Goal: Task Accomplishment & Management: Use online tool/utility

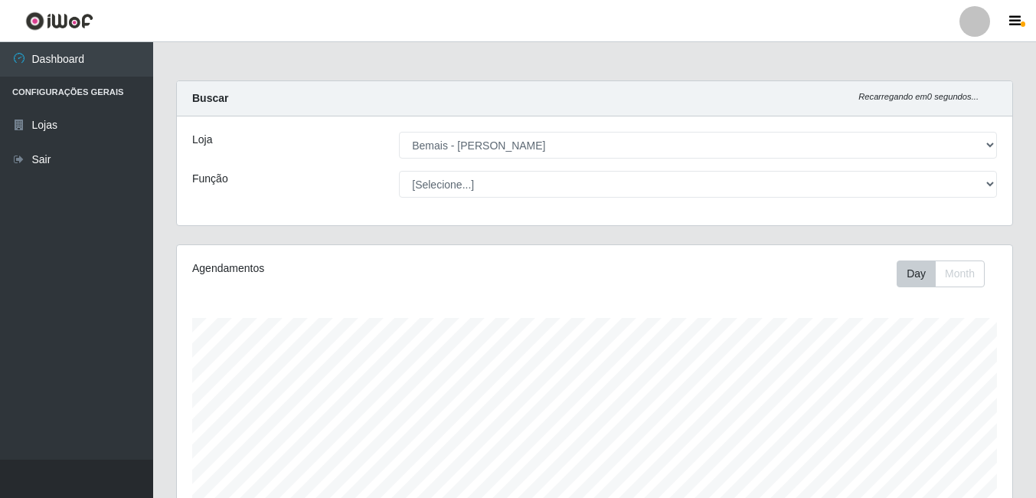
select select "230"
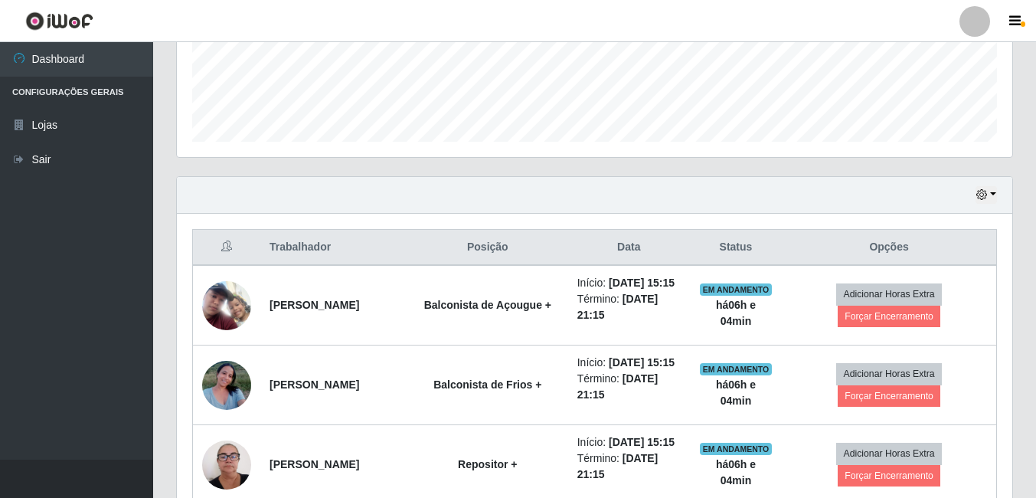
scroll to position [400, 0]
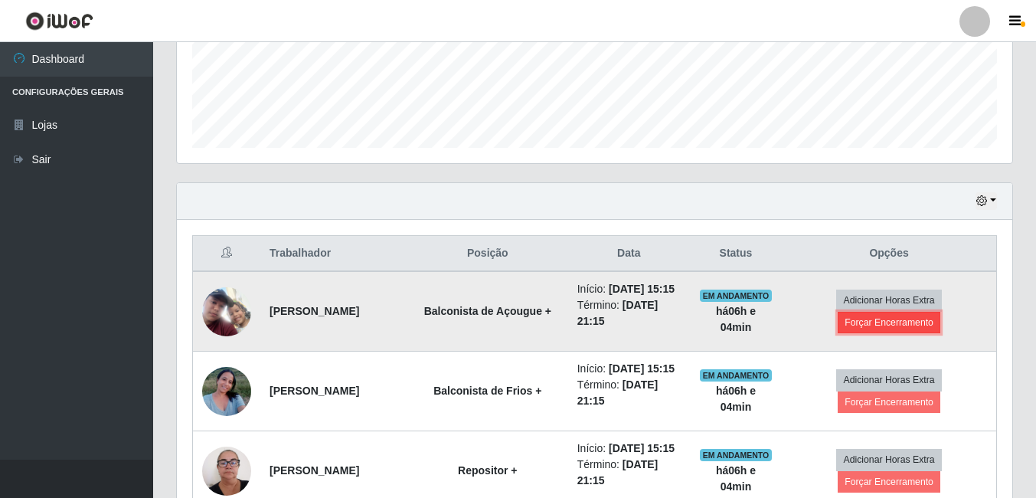
click at [891, 332] on button "Forçar Encerramento" at bounding box center [889, 322] width 103 height 21
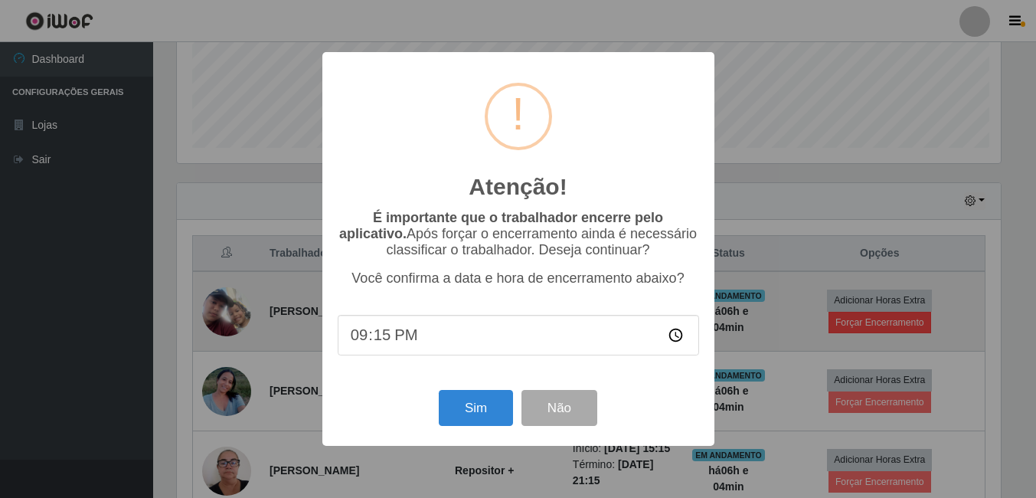
scroll to position [318, 828]
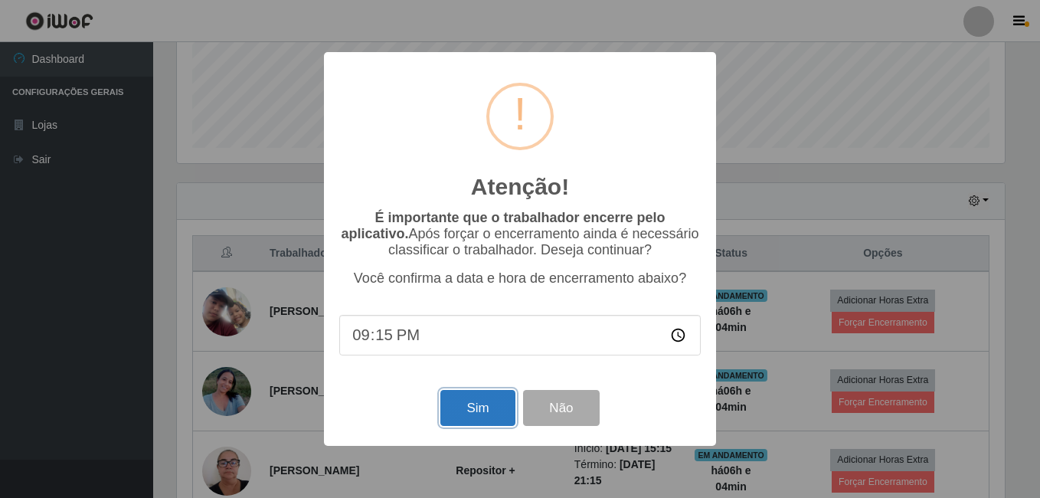
click at [475, 401] on button "Sim" at bounding box center [477, 408] width 74 height 36
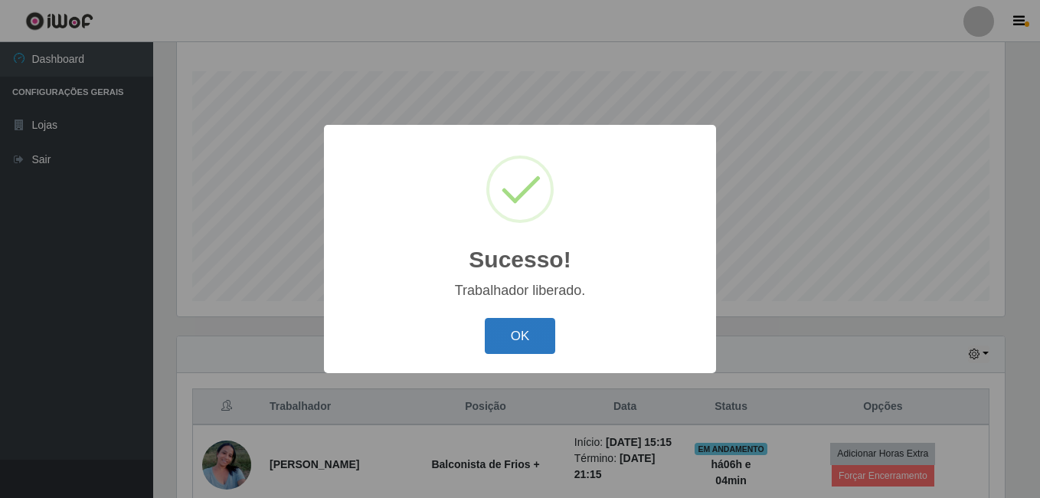
click at [512, 322] on button "OK" at bounding box center [520, 336] width 71 height 36
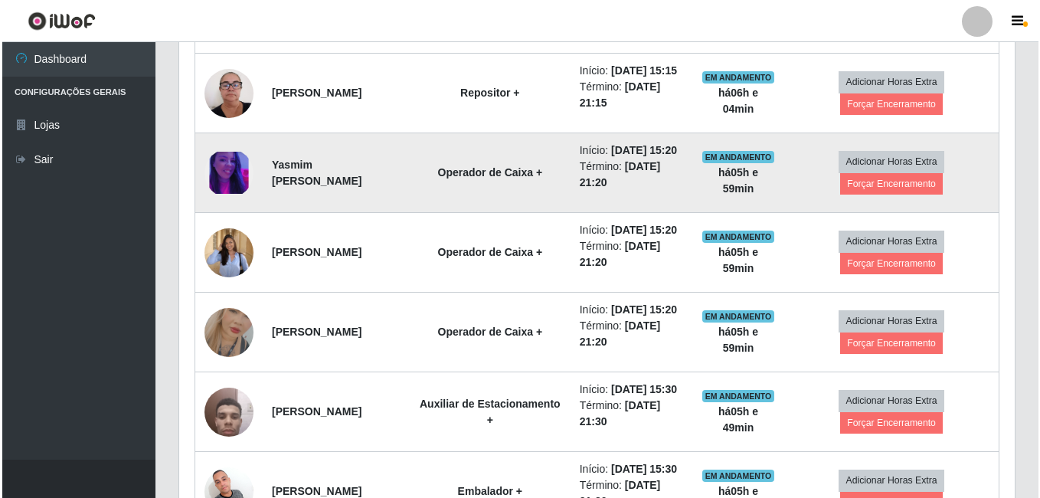
scroll to position [706, 0]
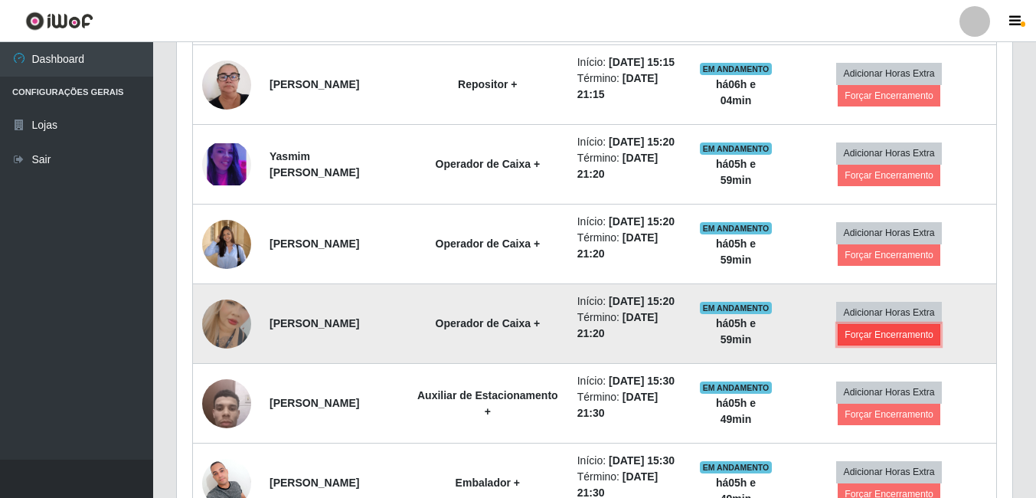
click at [868, 345] on button "Forçar Encerramento" at bounding box center [889, 334] width 103 height 21
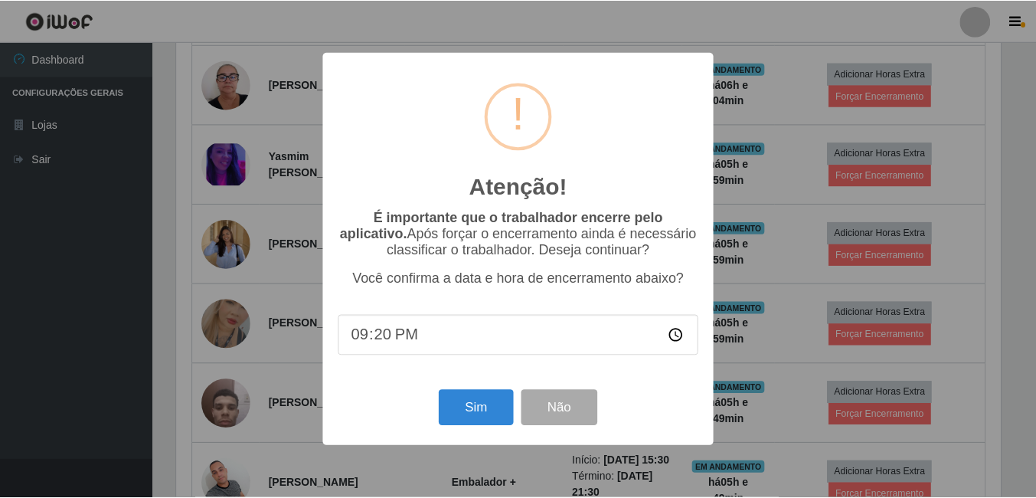
scroll to position [318, 828]
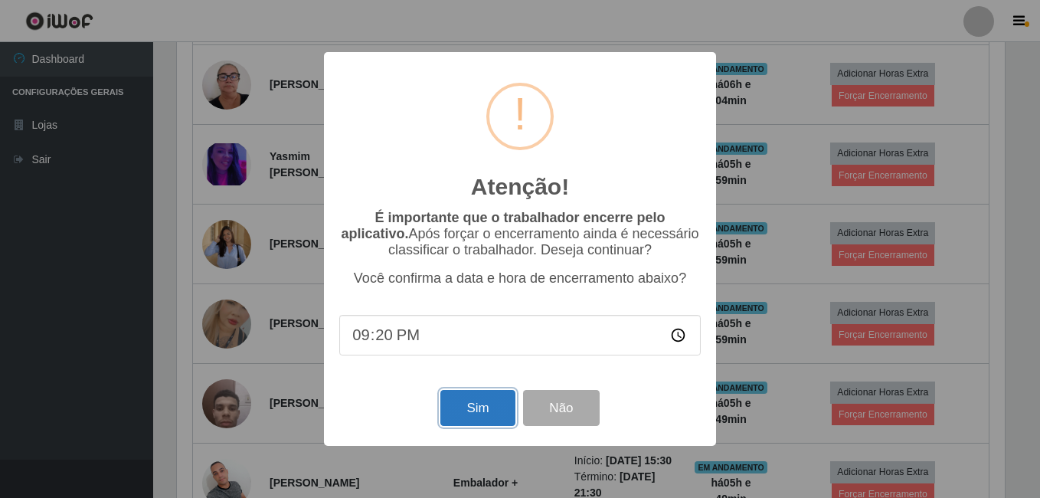
click at [483, 408] on button "Sim" at bounding box center [477, 408] width 74 height 36
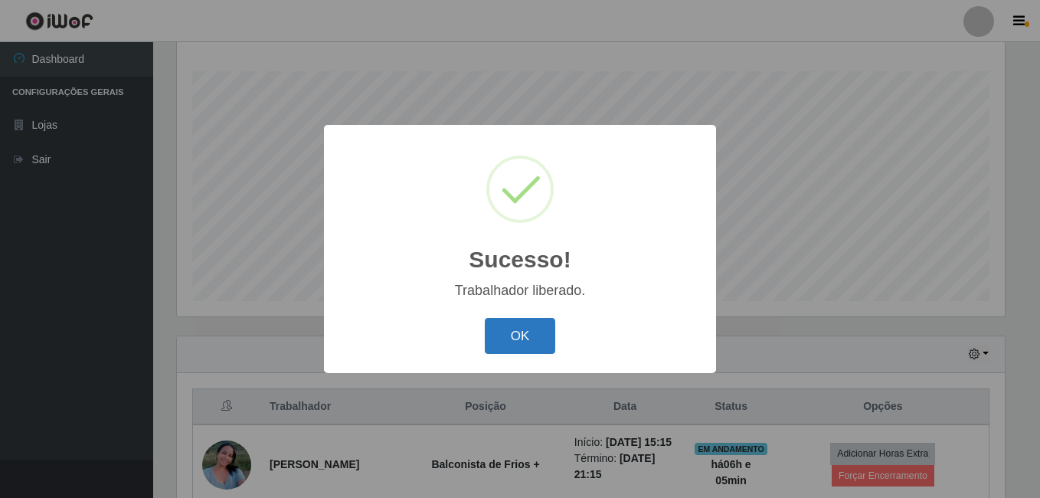
click at [541, 342] on button "OK" at bounding box center [520, 336] width 71 height 36
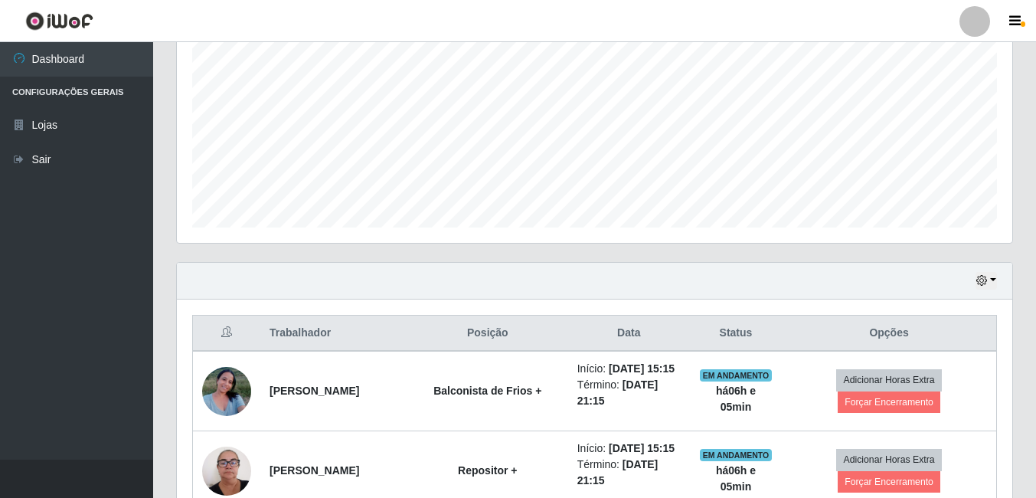
scroll to position [400, 0]
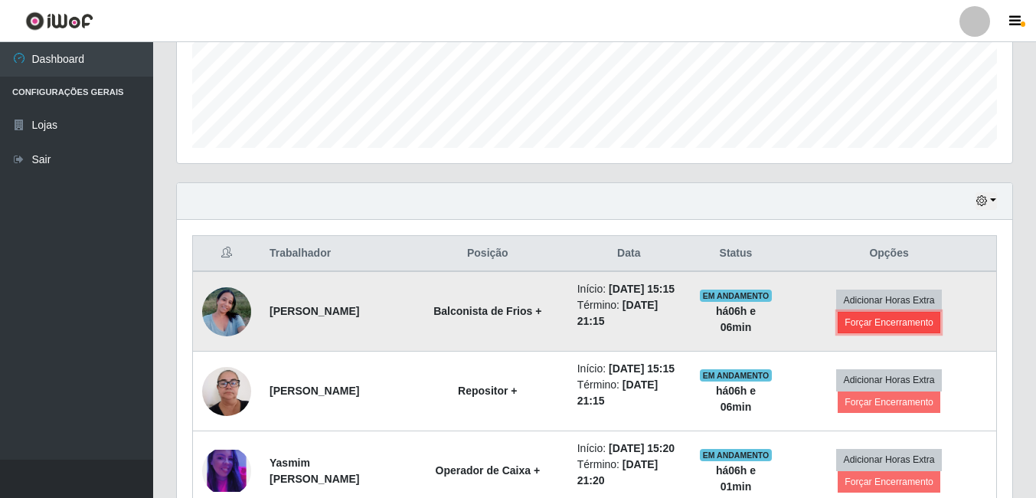
click at [863, 333] on button "Forçar Encerramento" at bounding box center [889, 322] width 103 height 21
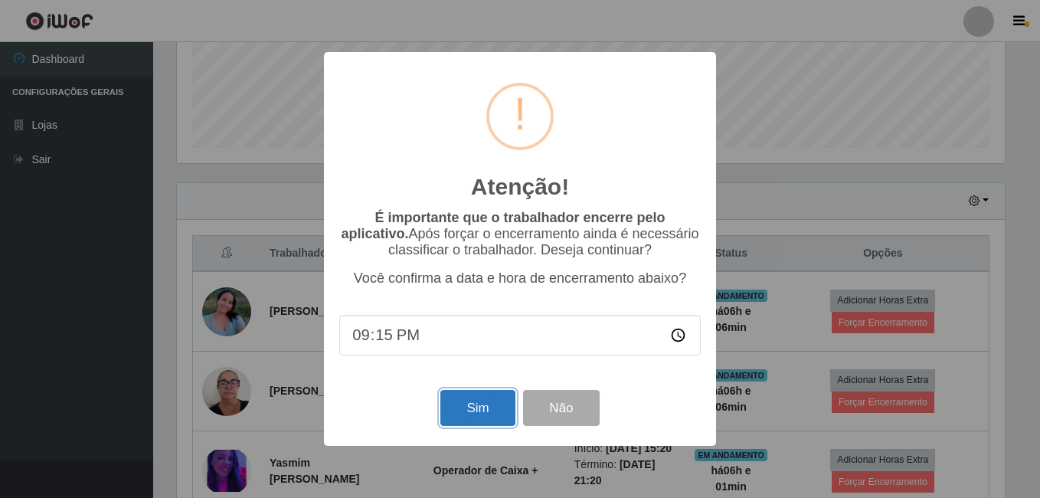
click at [492, 401] on button "Sim" at bounding box center [477, 408] width 74 height 36
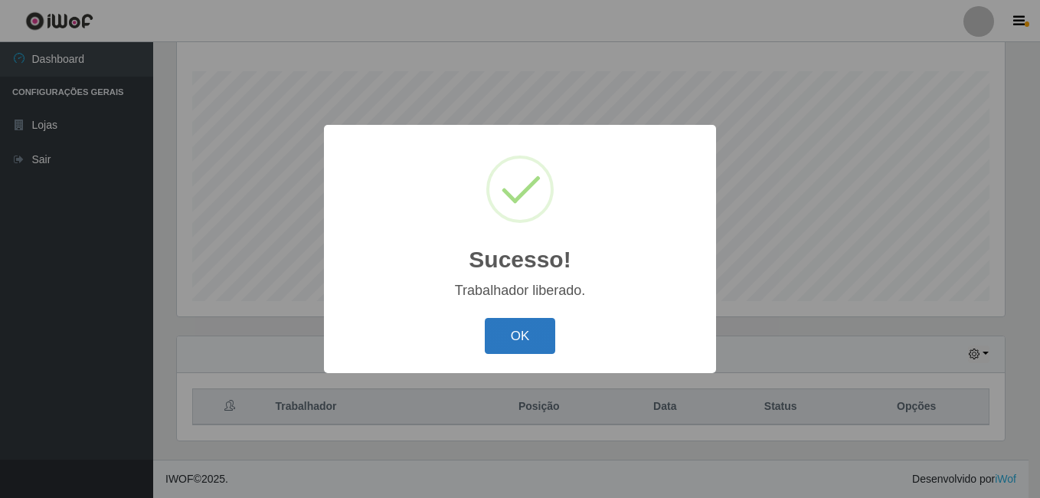
click at [541, 335] on button "OK" at bounding box center [520, 336] width 71 height 36
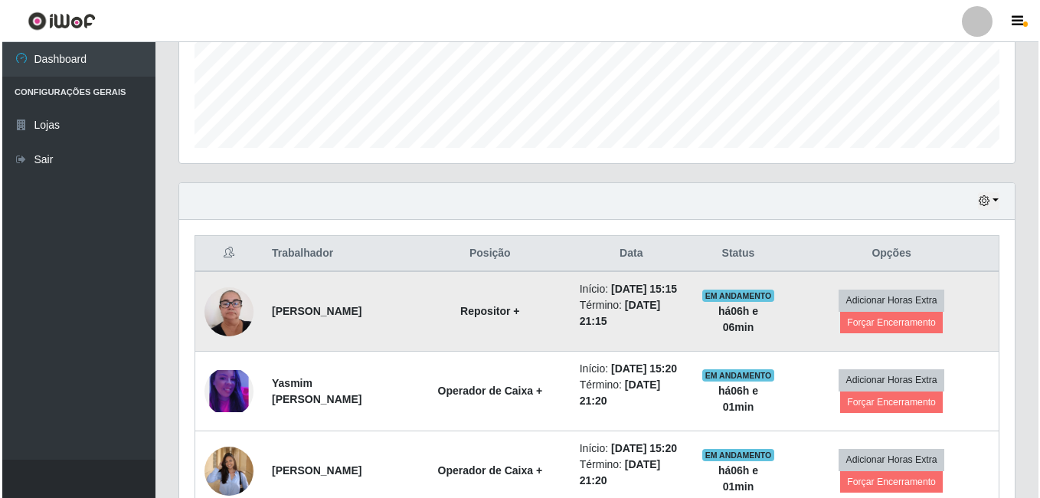
scroll to position [553, 0]
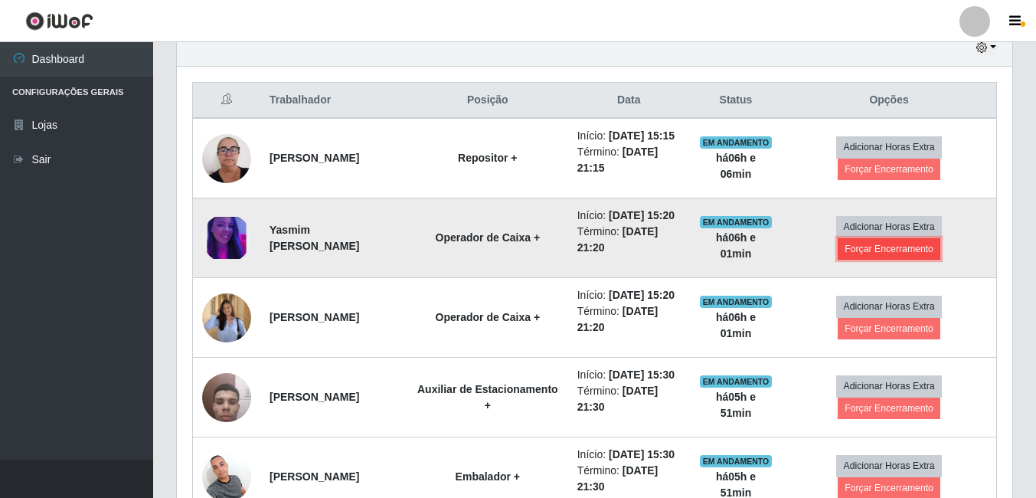
click at [861, 260] on button "Forçar Encerramento" at bounding box center [889, 248] width 103 height 21
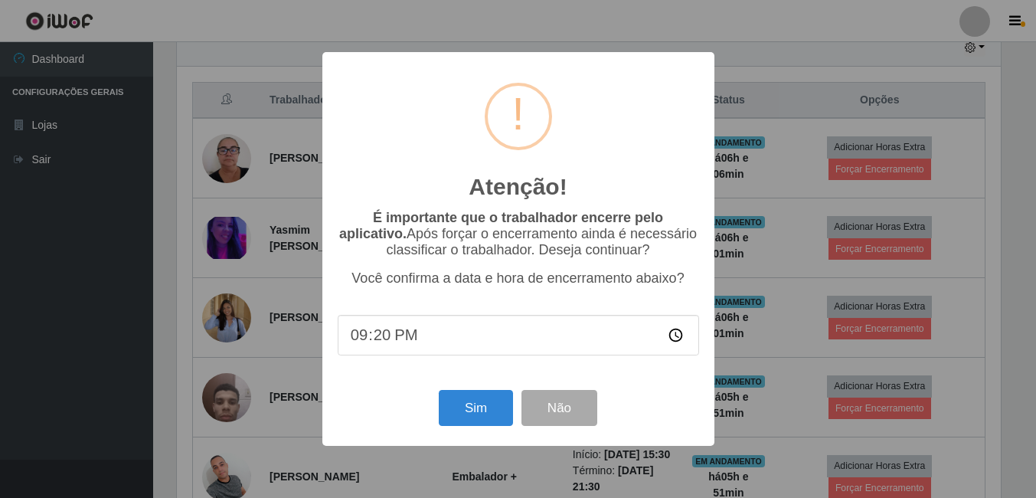
scroll to position [318, 828]
click at [463, 402] on button "Sim" at bounding box center [477, 408] width 74 height 36
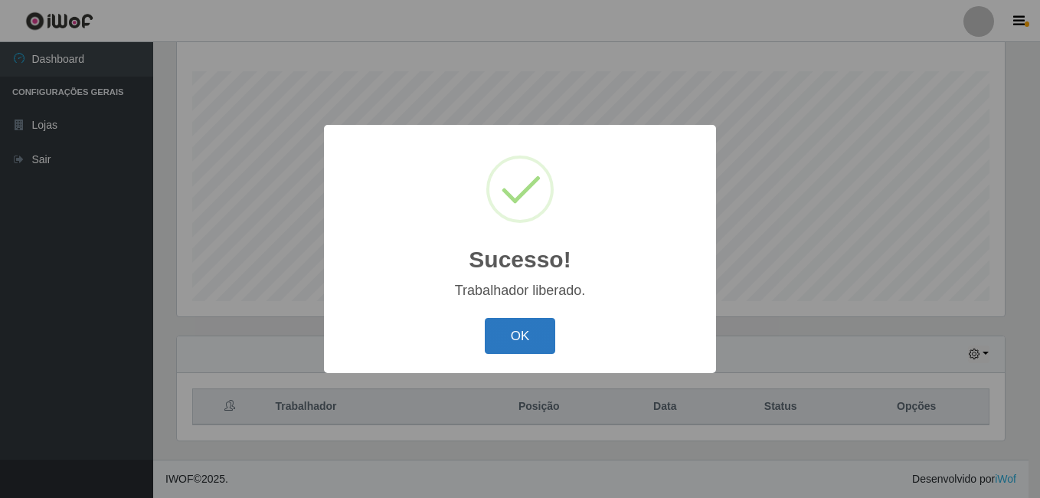
click at [539, 343] on button "OK" at bounding box center [520, 336] width 71 height 36
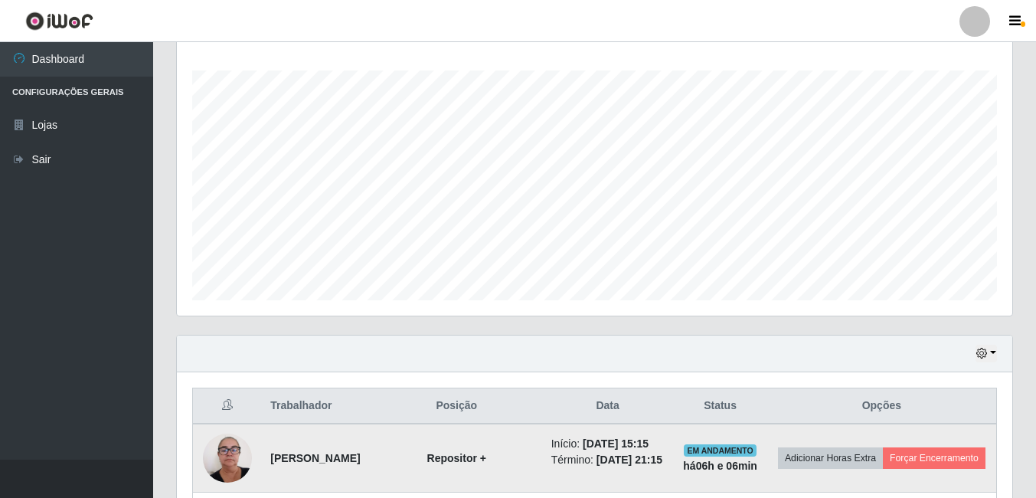
scroll to position [400, 0]
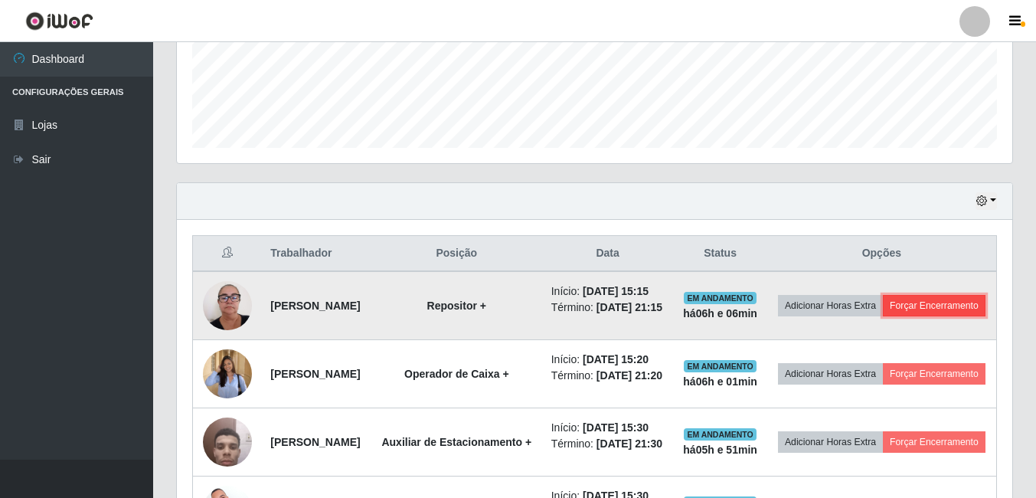
click at [900, 316] on button "Forçar Encerramento" at bounding box center [934, 305] width 103 height 21
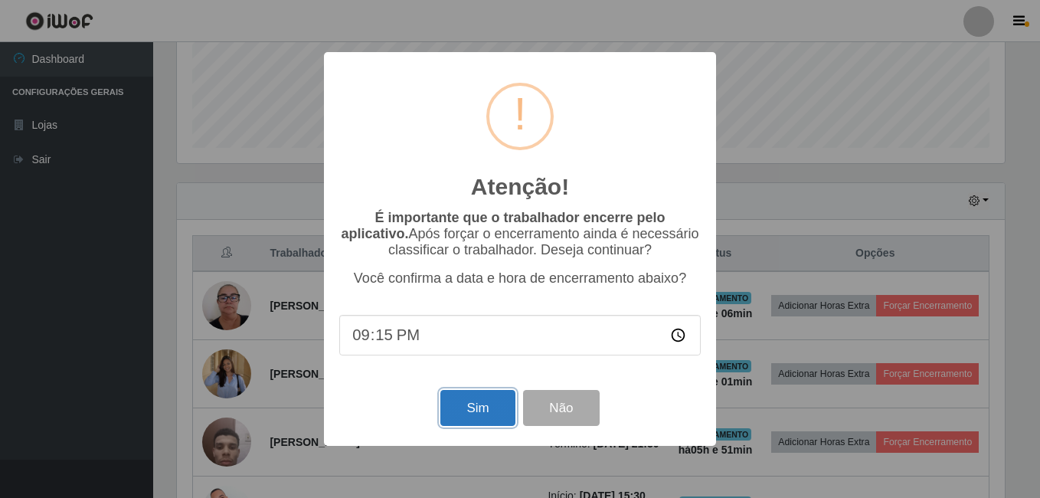
click at [479, 410] on button "Sim" at bounding box center [477, 408] width 74 height 36
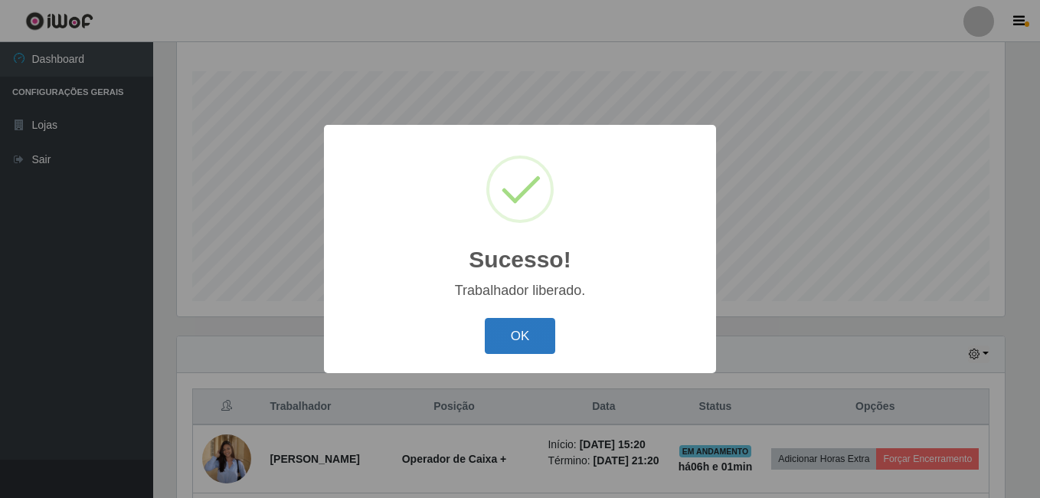
click at [524, 333] on button "OK" at bounding box center [520, 336] width 71 height 36
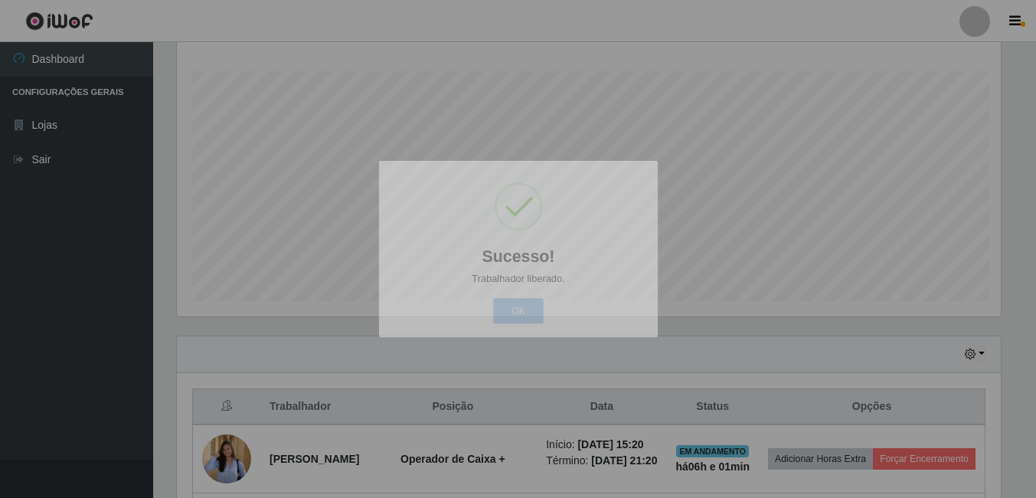
scroll to position [0, 0]
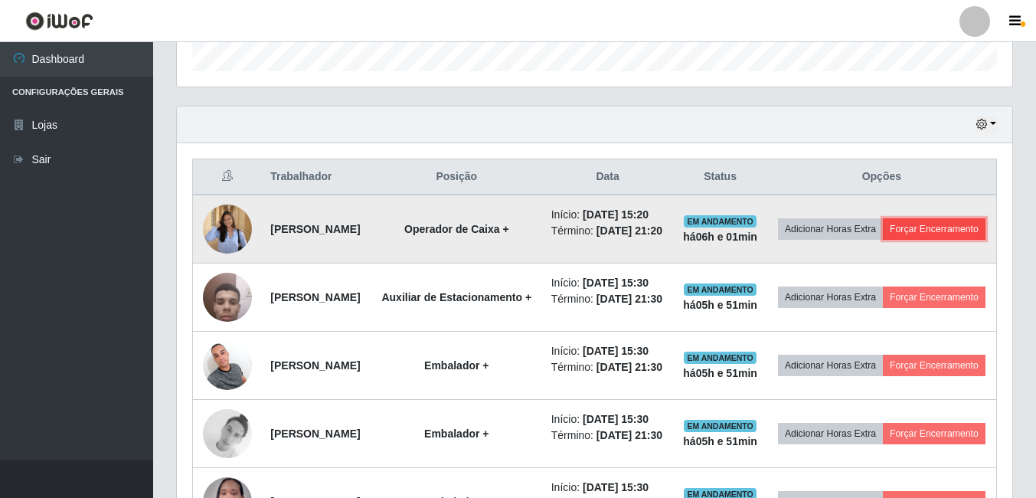
click at [883, 240] on button "Forçar Encerramento" at bounding box center [934, 228] width 103 height 21
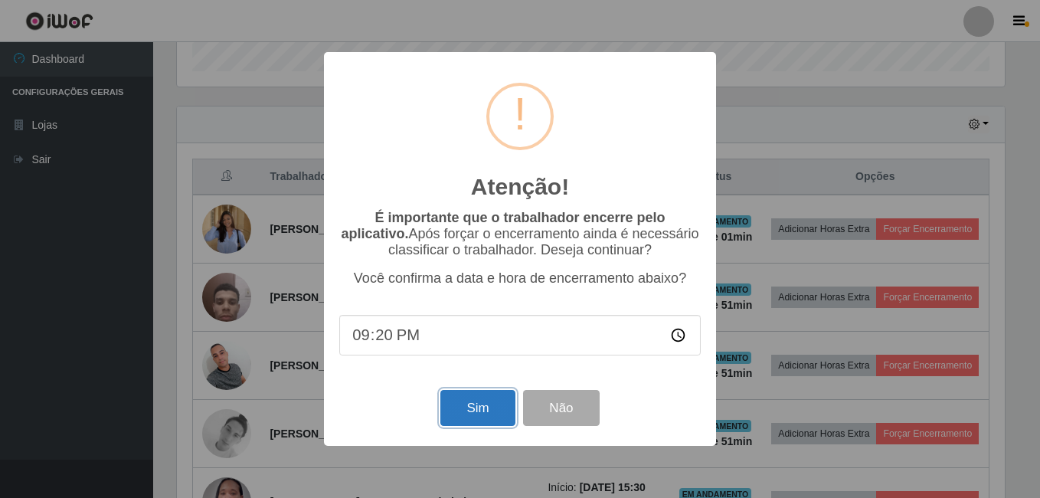
click at [474, 405] on button "Sim" at bounding box center [477, 408] width 74 height 36
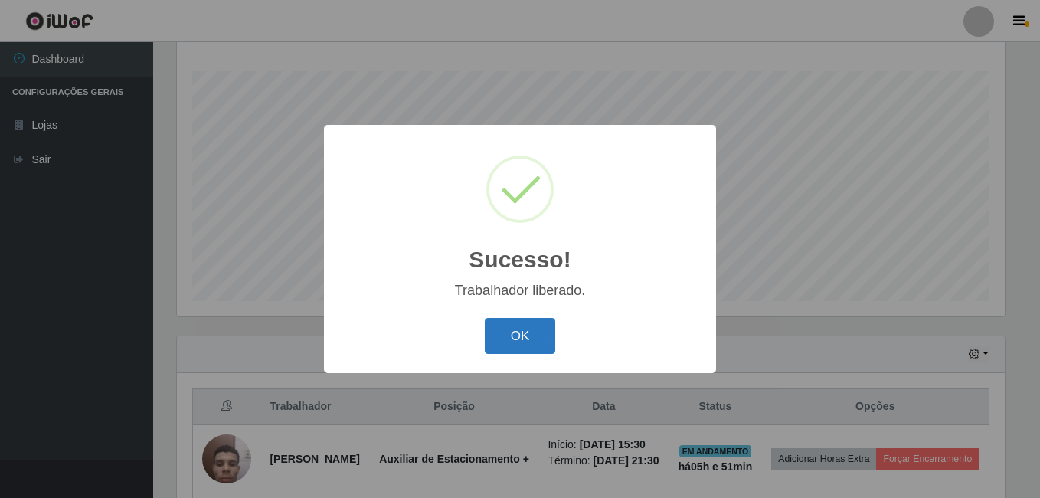
click at [532, 350] on button "OK" at bounding box center [520, 336] width 71 height 36
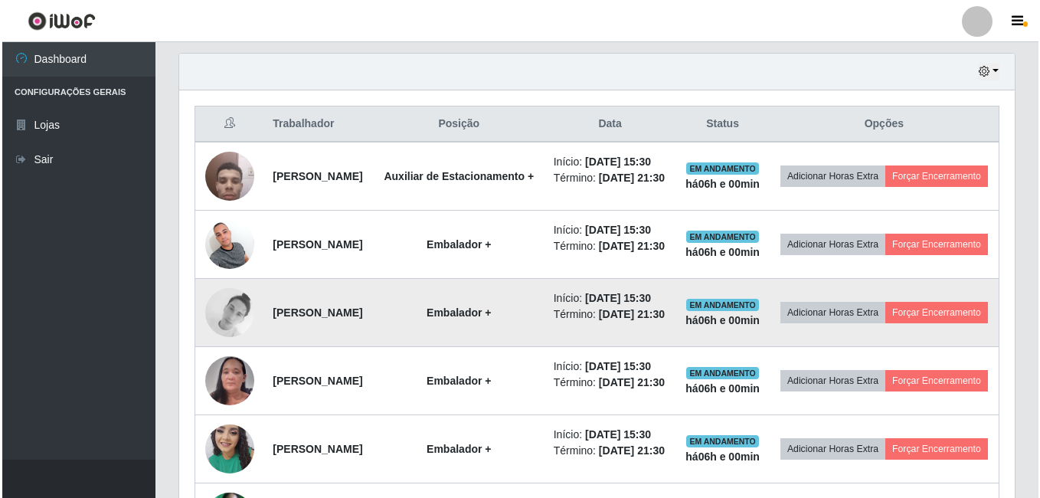
scroll to position [438, 0]
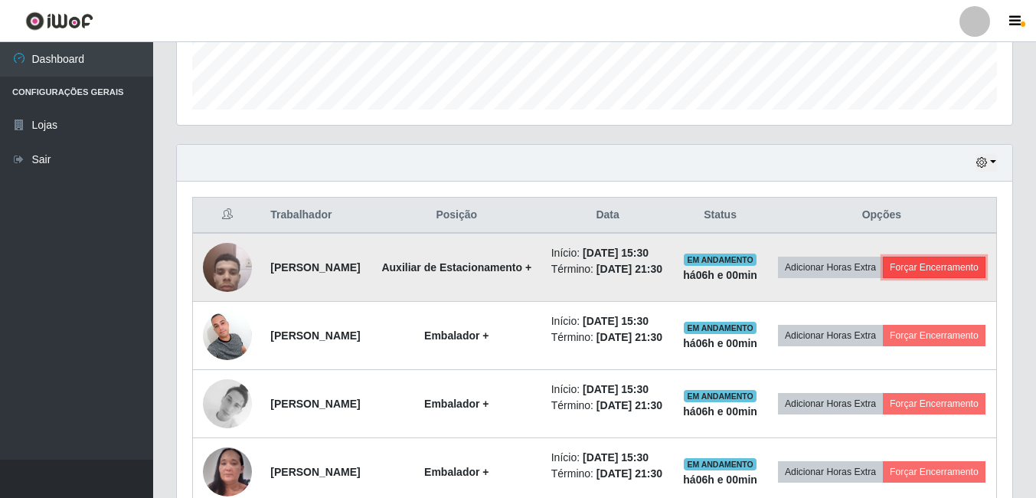
click at [883, 278] on button "Forçar Encerramento" at bounding box center [934, 267] width 103 height 21
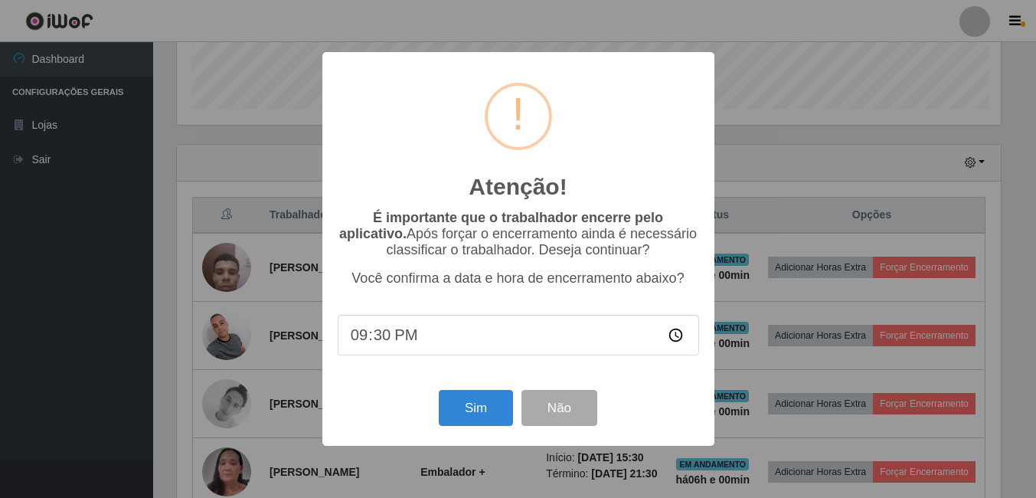
scroll to position [318, 828]
click at [486, 414] on button "Sim" at bounding box center [477, 408] width 74 height 36
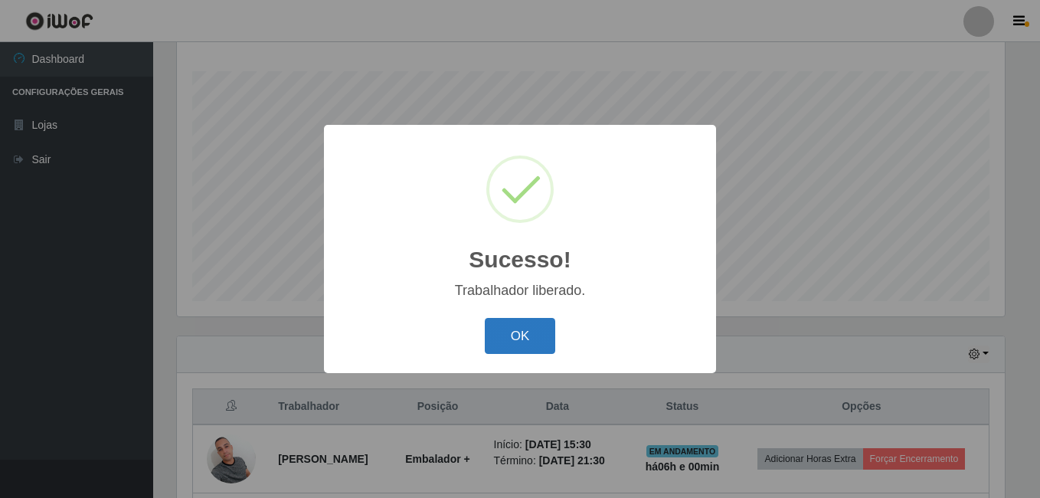
click at [519, 338] on button "OK" at bounding box center [520, 336] width 71 height 36
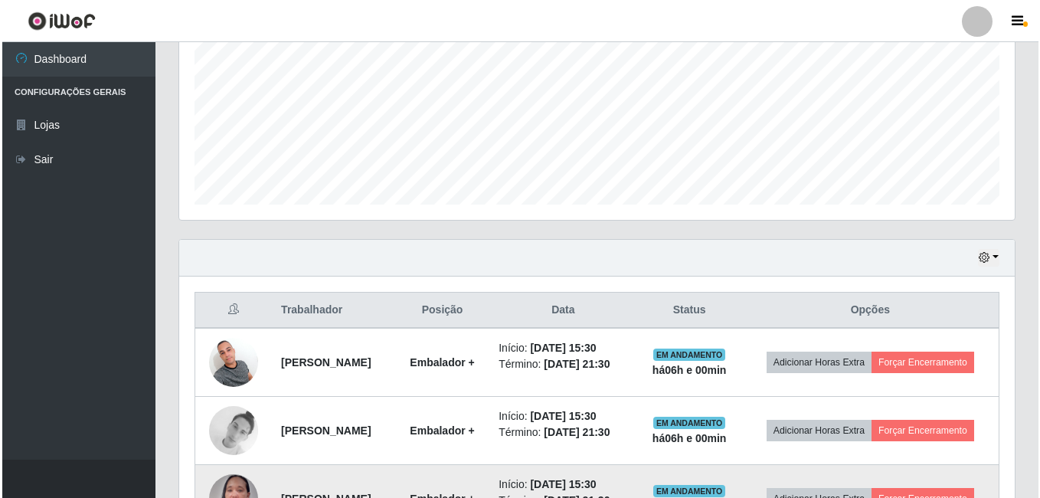
scroll to position [476, 0]
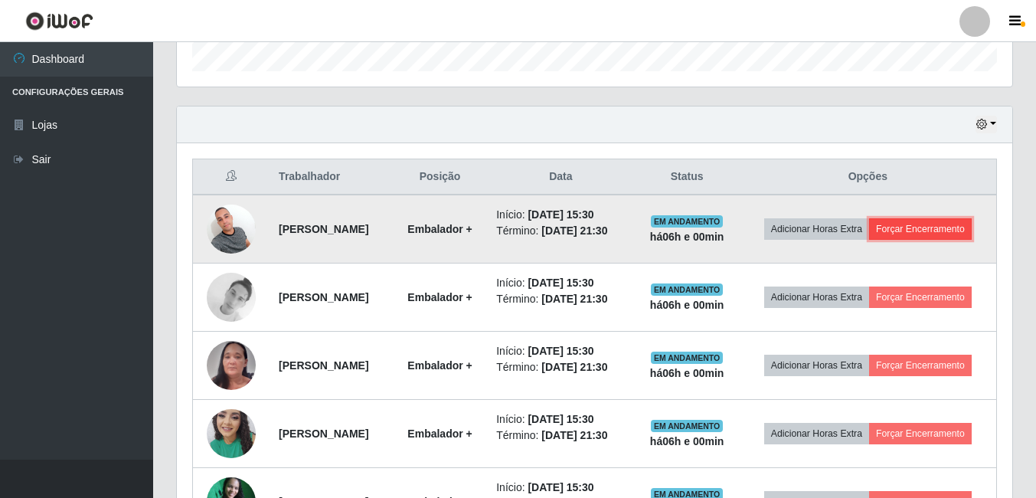
click at [927, 231] on button "Forçar Encerramento" at bounding box center [920, 228] width 103 height 21
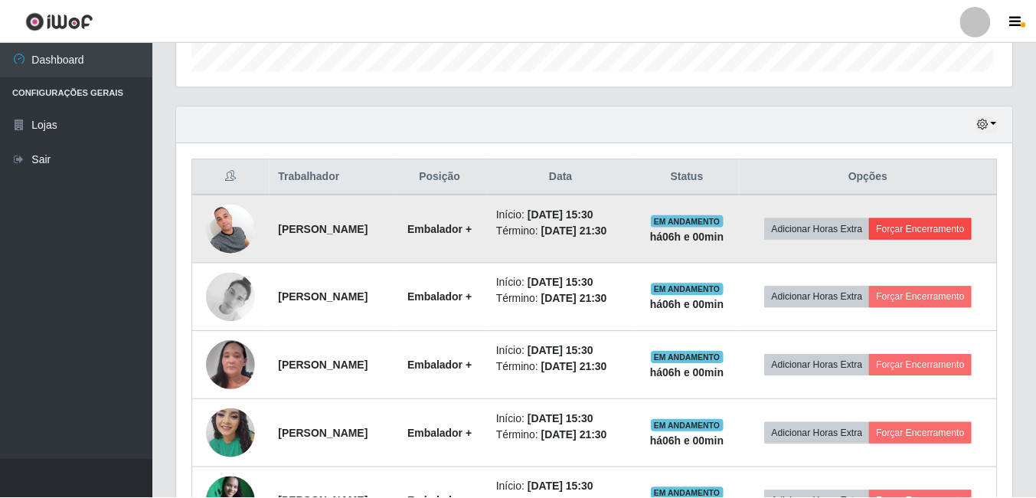
scroll to position [318, 828]
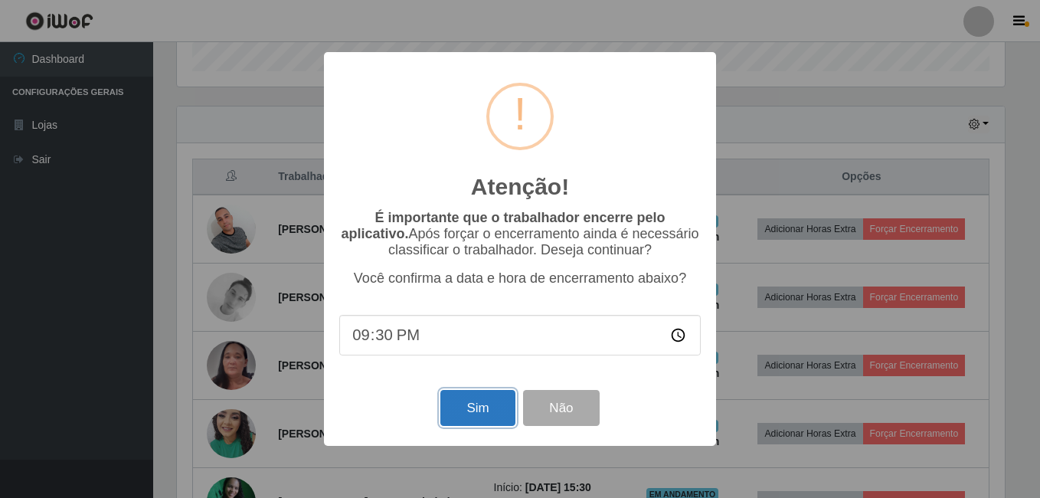
click at [475, 413] on button "Sim" at bounding box center [477, 408] width 74 height 36
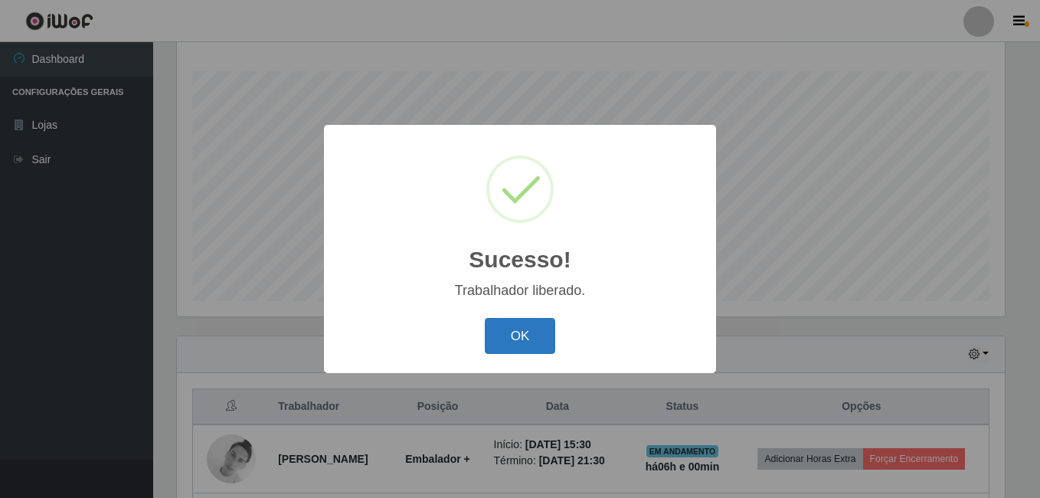
click at [521, 336] on button "OK" at bounding box center [520, 336] width 71 height 36
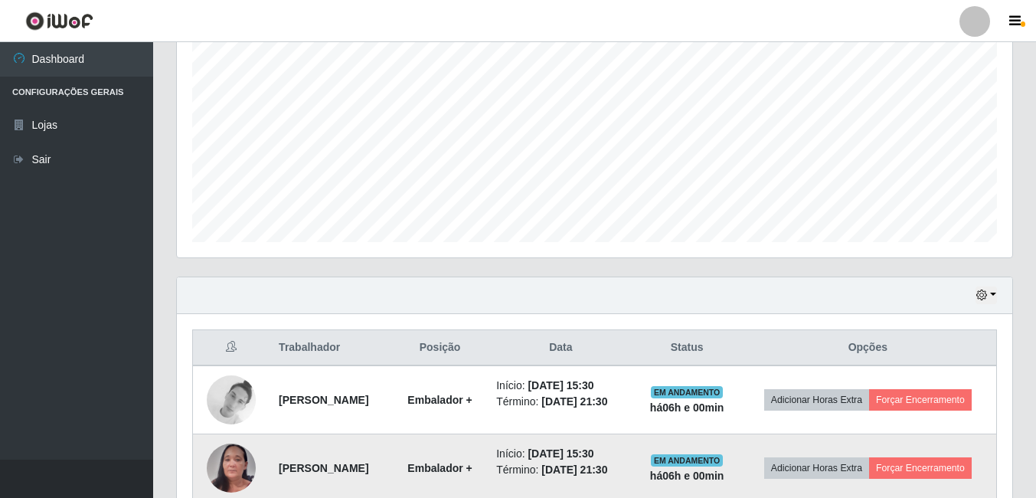
scroll to position [400, 0]
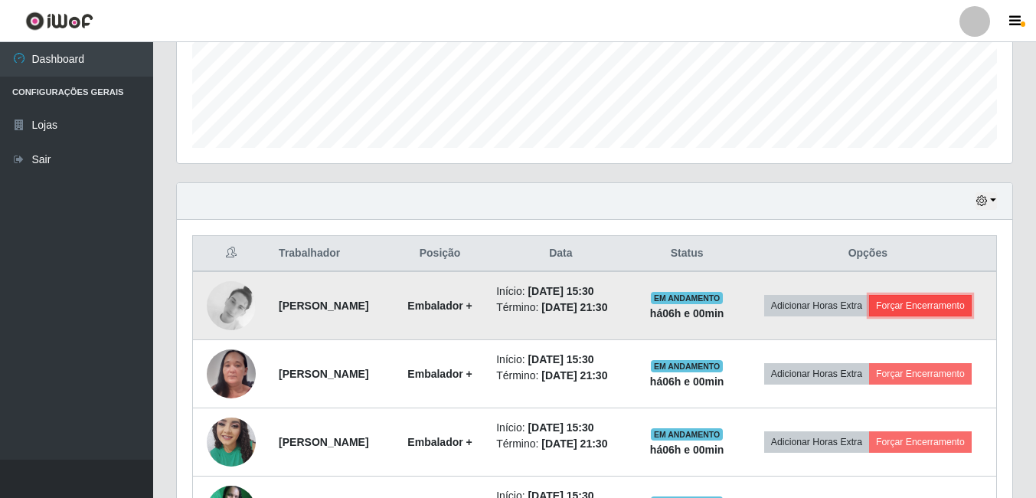
click at [928, 312] on button "Forçar Encerramento" at bounding box center [920, 305] width 103 height 21
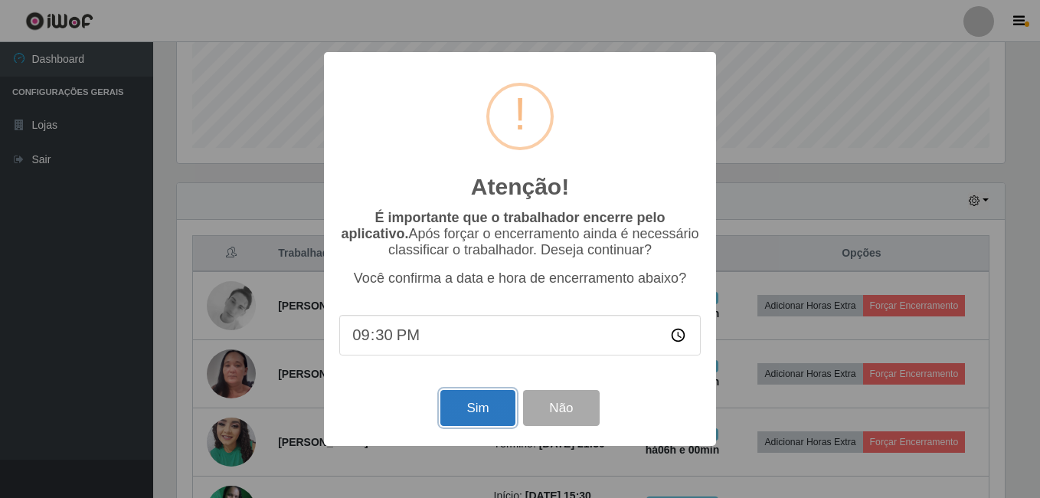
click at [470, 407] on button "Sim" at bounding box center [477, 408] width 74 height 36
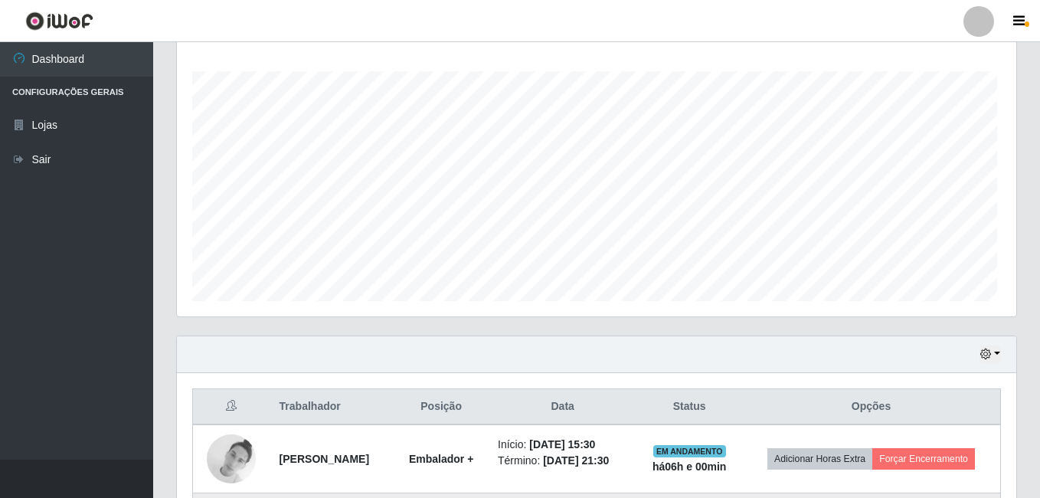
scroll to position [765414, 764904]
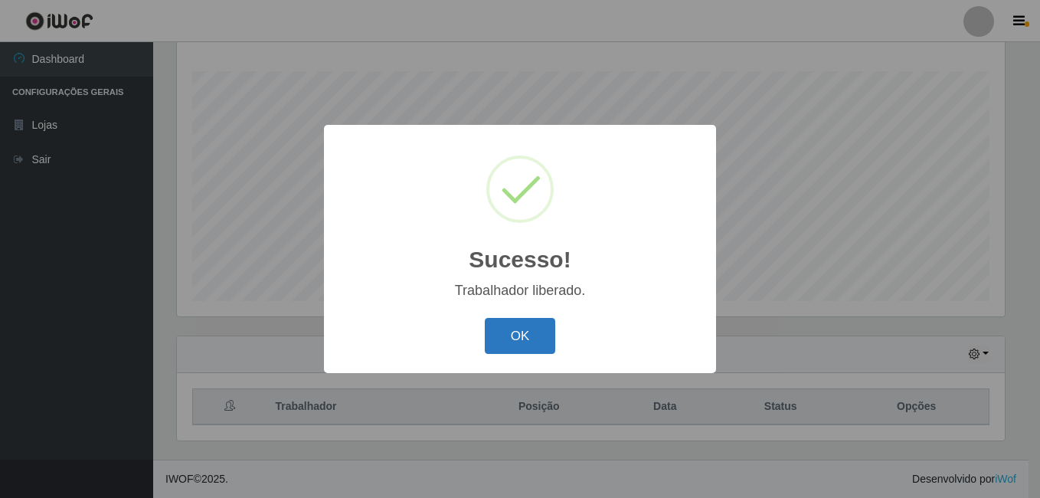
click at [532, 345] on button "OK" at bounding box center [520, 336] width 71 height 36
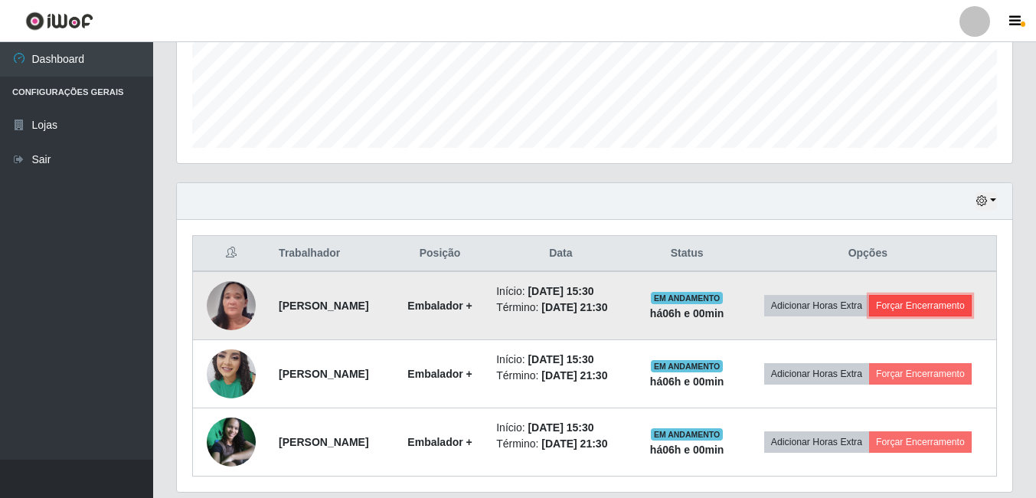
click at [958, 299] on button "Forçar Encerramento" at bounding box center [920, 305] width 103 height 21
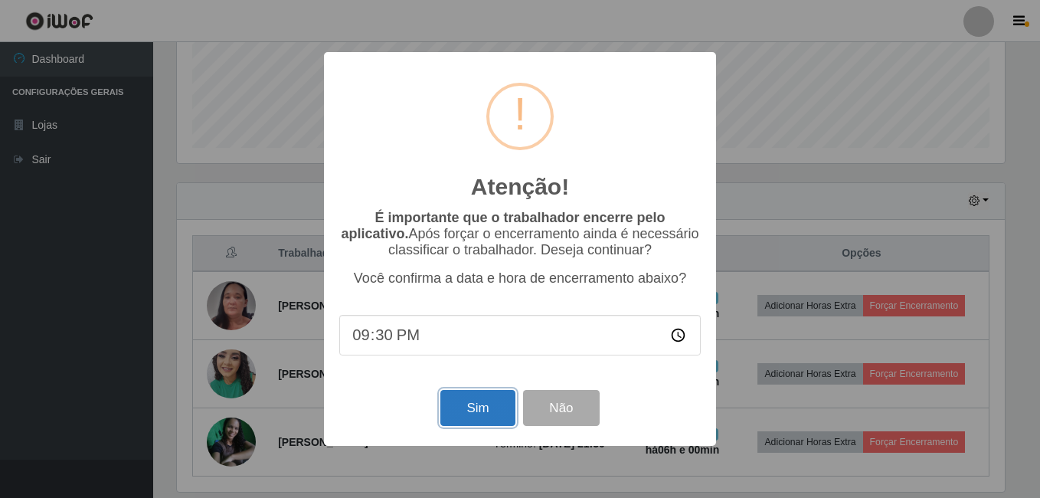
click at [469, 413] on button "Sim" at bounding box center [477, 408] width 74 height 36
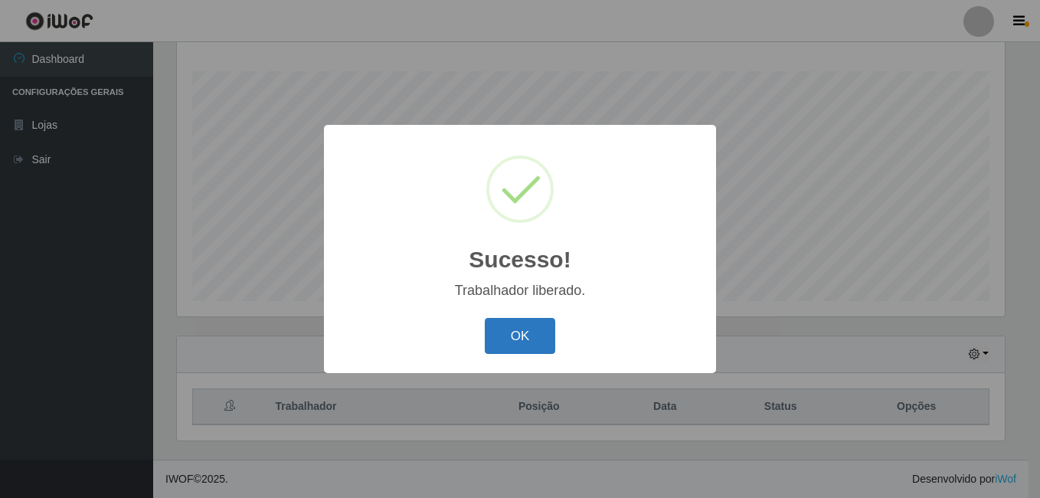
click at [525, 338] on button "OK" at bounding box center [520, 336] width 71 height 36
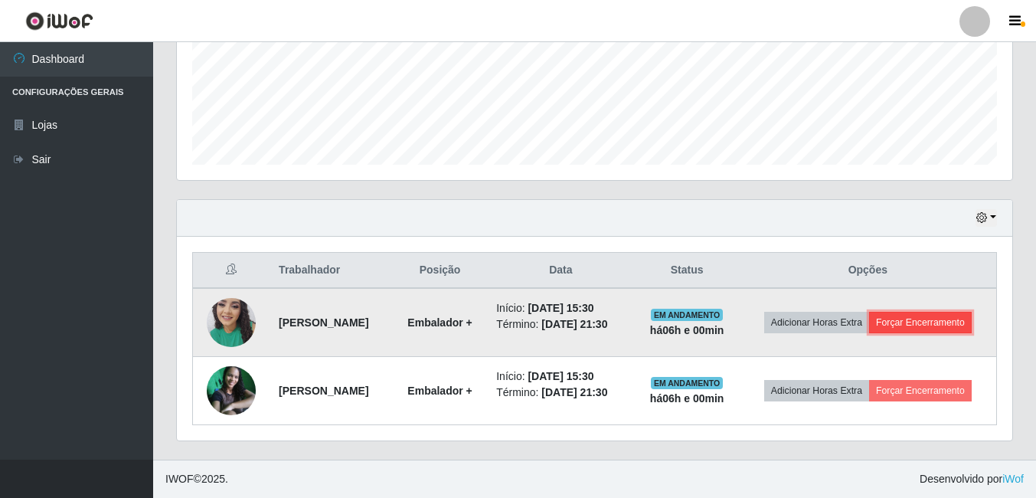
click at [941, 323] on button "Forçar Encerramento" at bounding box center [920, 322] width 103 height 21
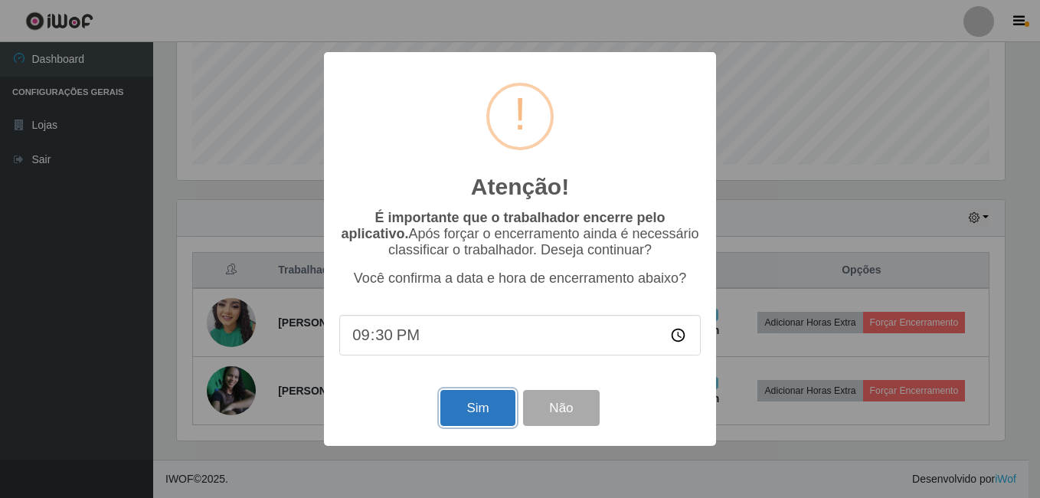
click at [478, 407] on button "Sim" at bounding box center [477, 408] width 74 height 36
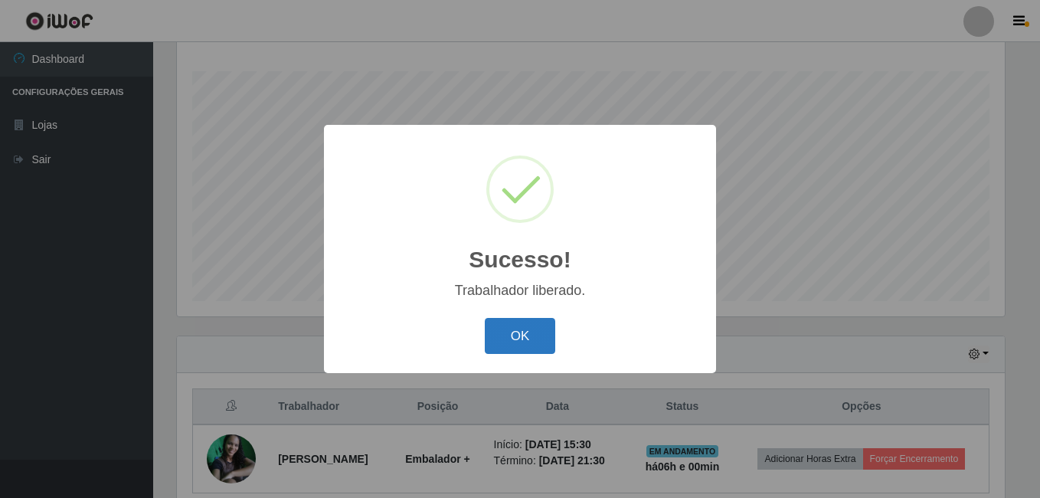
click at [520, 329] on button "OK" at bounding box center [520, 336] width 71 height 36
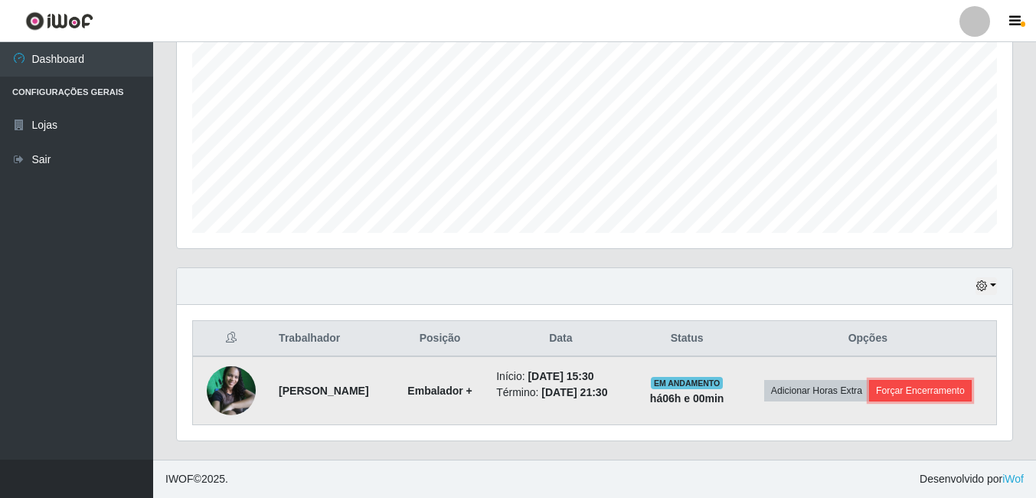
click at [910, 384] on button "Forçar Encerramento" at bounding box center [920, 390] width 103 height 21
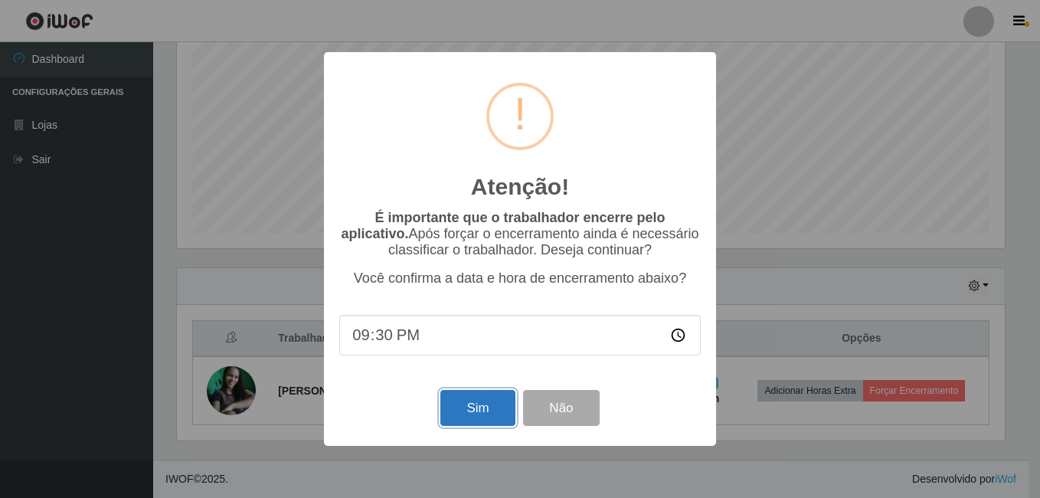
click at [465, 407] on button "Sim" at bounding box center [477, 408] width 74 height 36
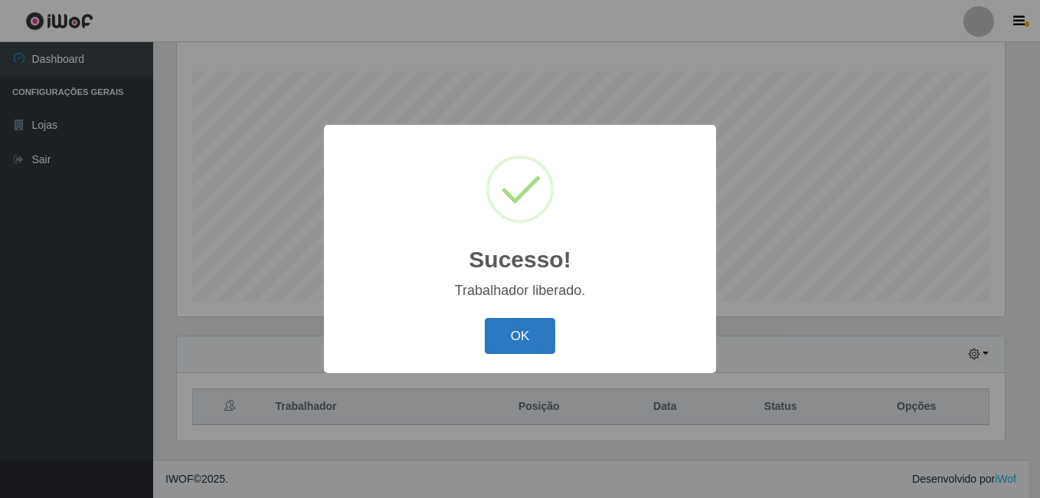
click at [540, 330] on button "OK" at bounding box center [520, 336] width 71 height 36
